Goal: Find specific page/section

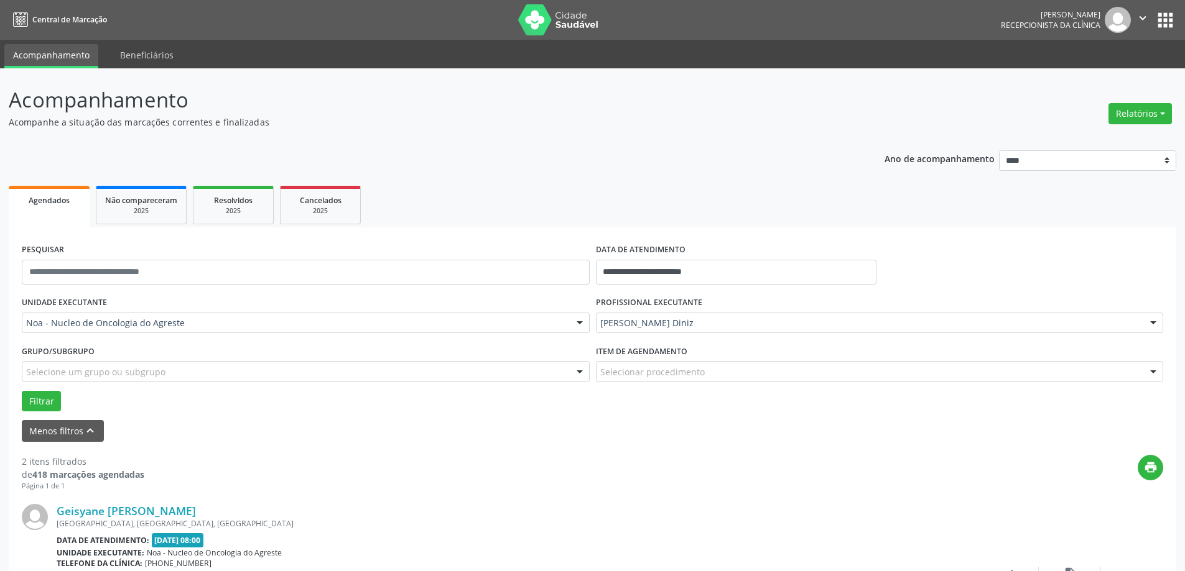
scroll to position [300, 0]
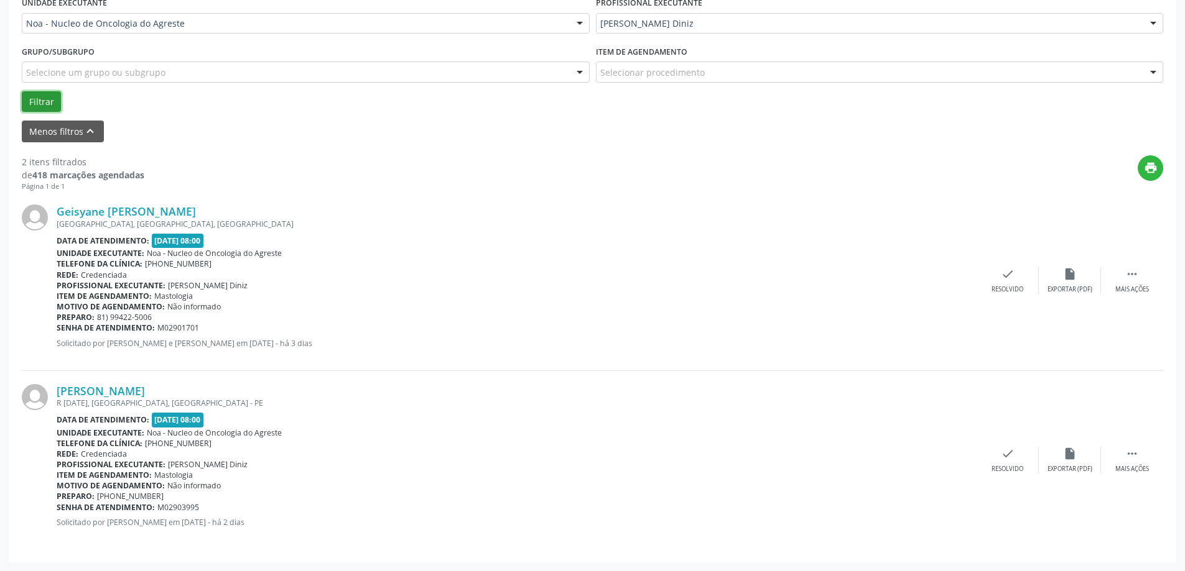
click at [42, 99] on button "Filtrar" at bounding box center [41, 101] width 39 height 21
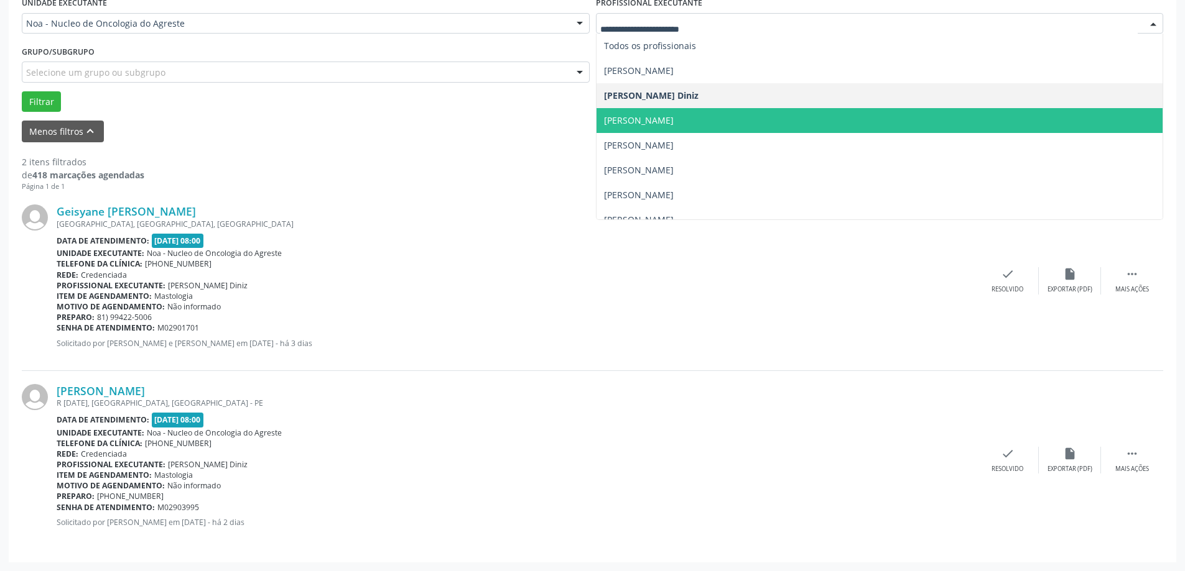
click at [660, 126] on span "[PERSON_NAME]" at bounding box center [639, 120] width 70 height 12
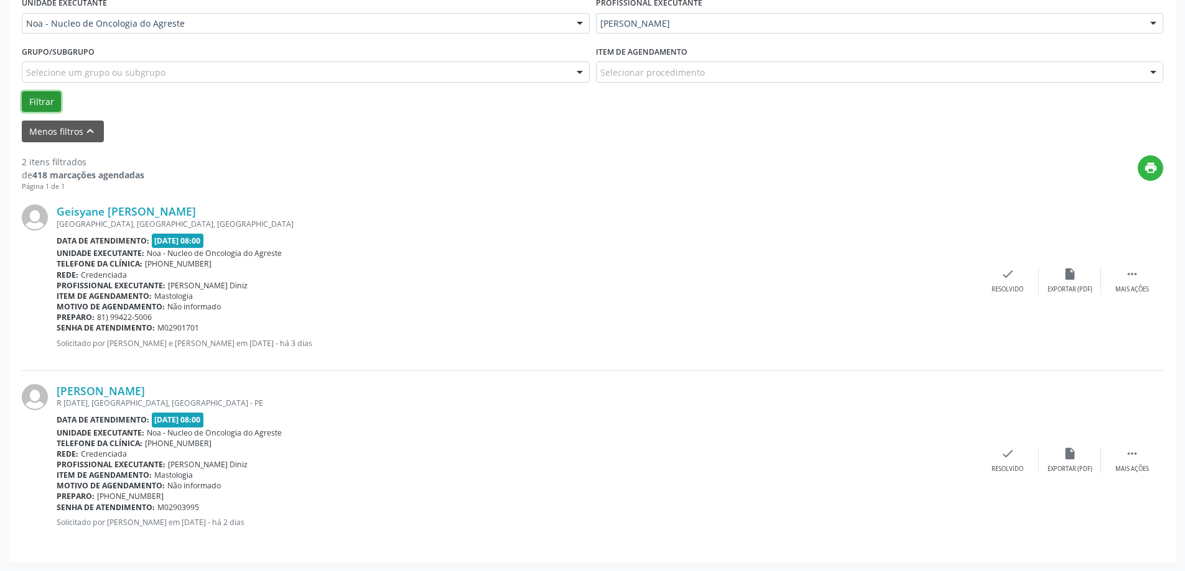
click at [35, 103] on button "Filtrar" at bounding box center [41, 101] width 39 height 21
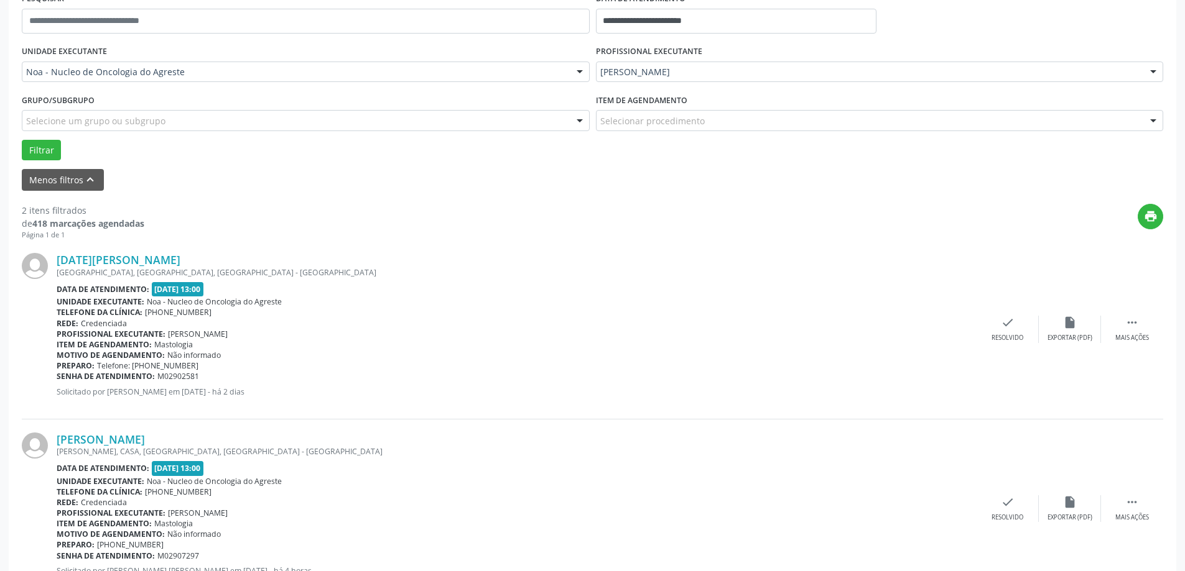
scroll to position [175, 0]
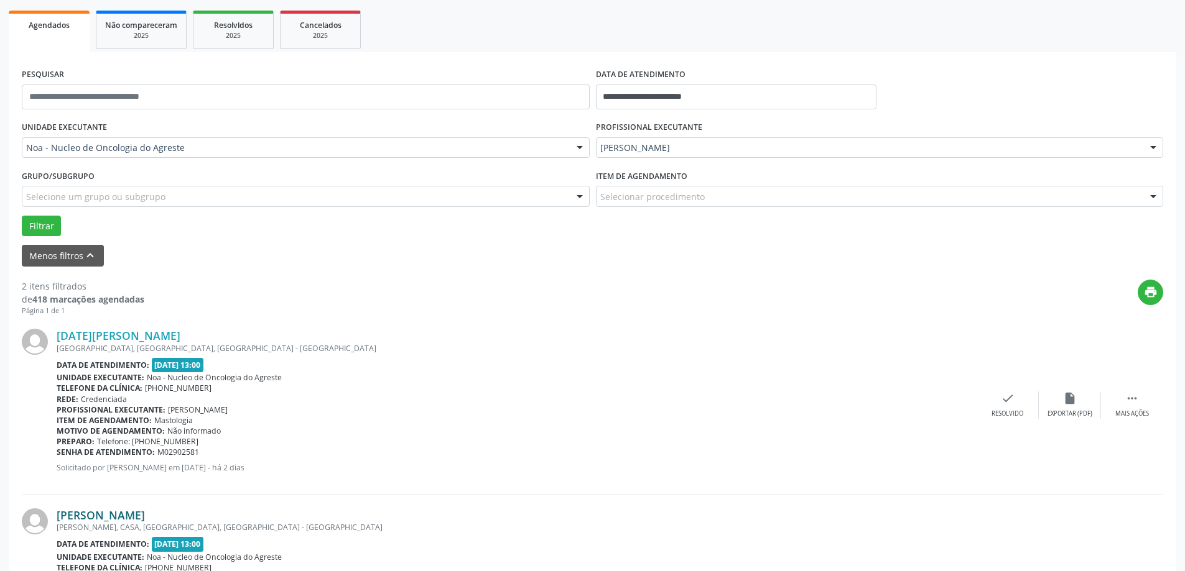
click at [145, 515] on link "[PERSON_NAME]" at bounding box center [101, 516] width 88 height 14
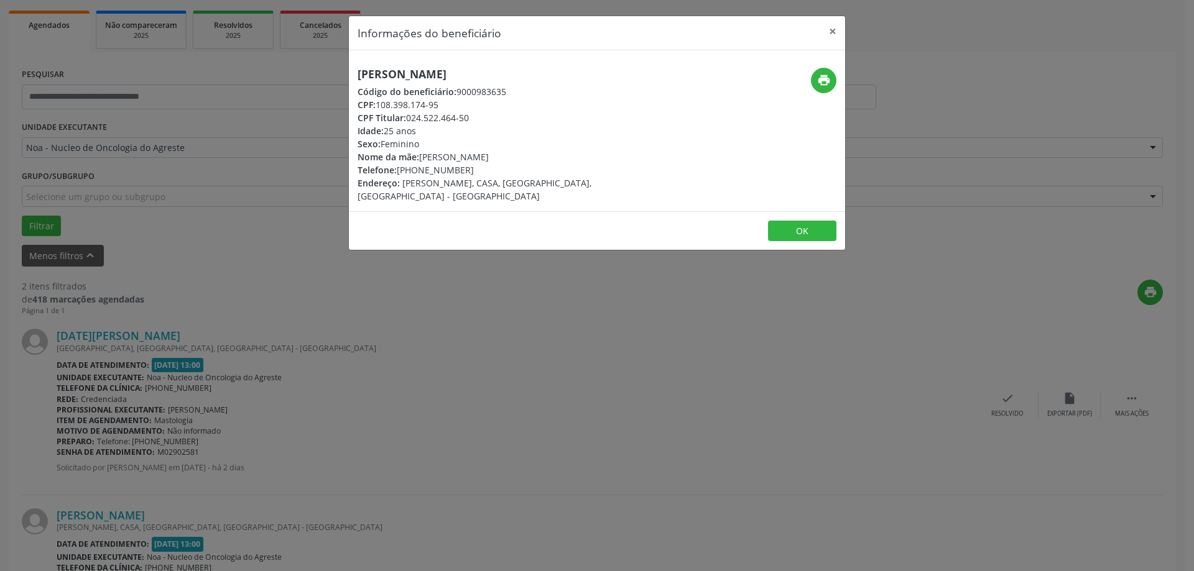
drag, startPoint x: 358, startPoint y: 72, endPoint x: 623, endPoint y: 69, distance: 264.9
click at [623, 69] on h5 "[PERSON_NAME]" at bounding box center [514, 74] width 313 height 13
copy h5 "[PERSON_NAME]"
click at [831, 27] on button "×" at bounding box center [832, 31] width 25 height 30
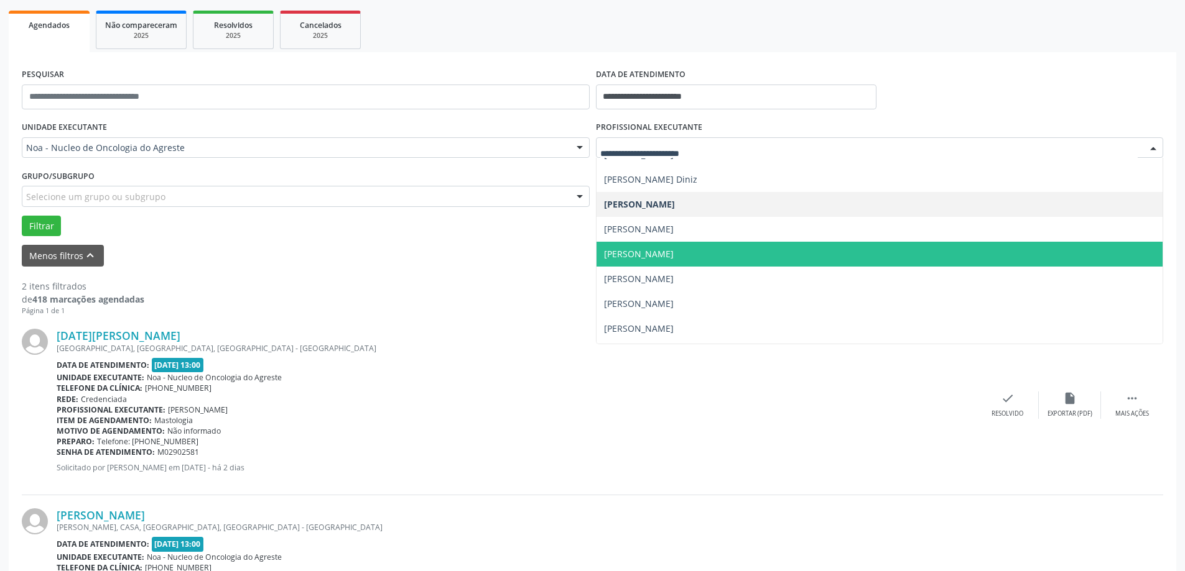
scroll to position [62, 0]
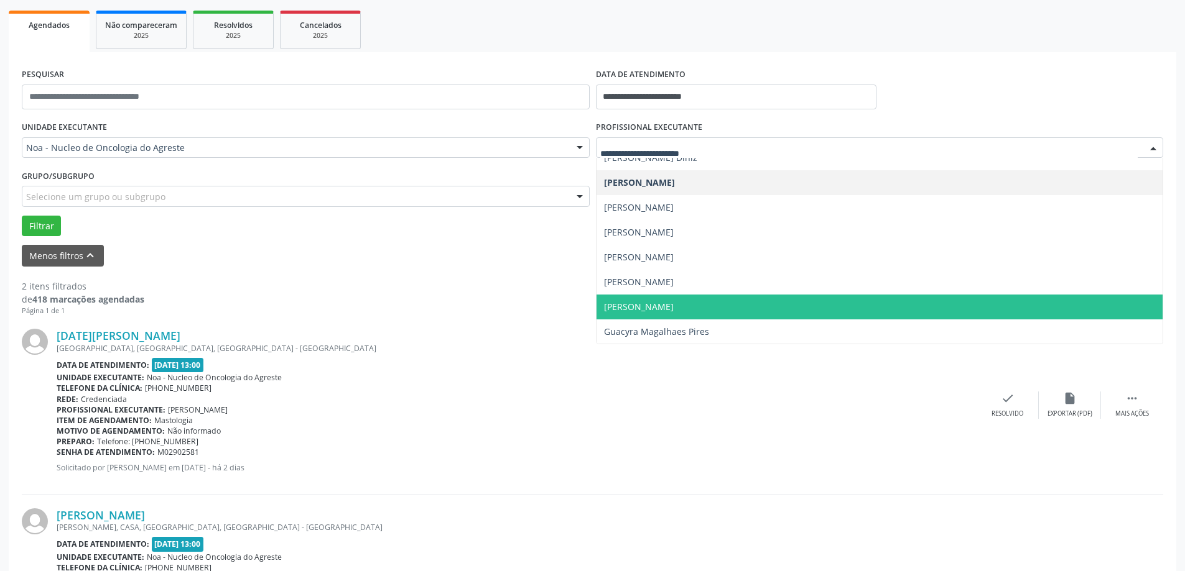
click at [649, 308] on span "[PERSON_NAME]" at bounding box center [639, 307] width 70 height 12
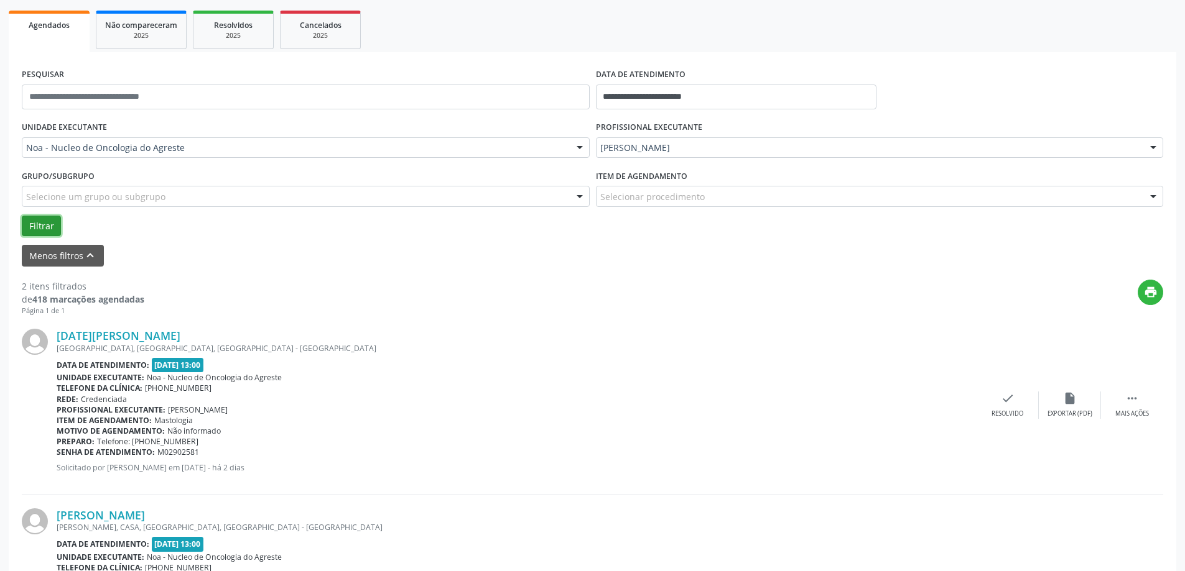
click at [47, 228] on button "Filtrar" at bounding box center [41, 226] width 39 height 21
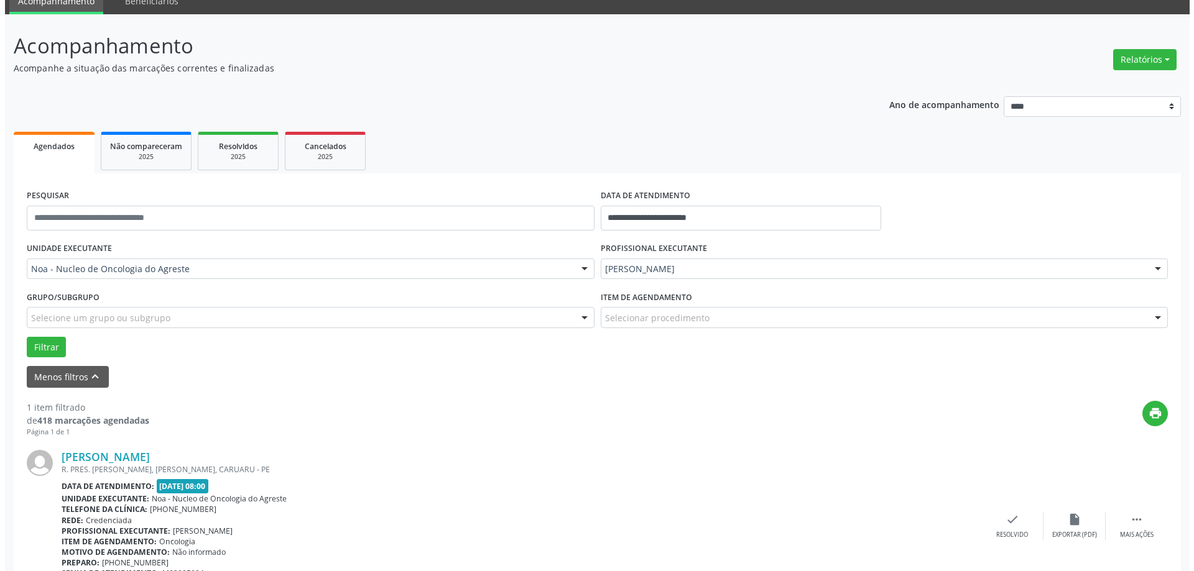
scroll to position [121, 0]
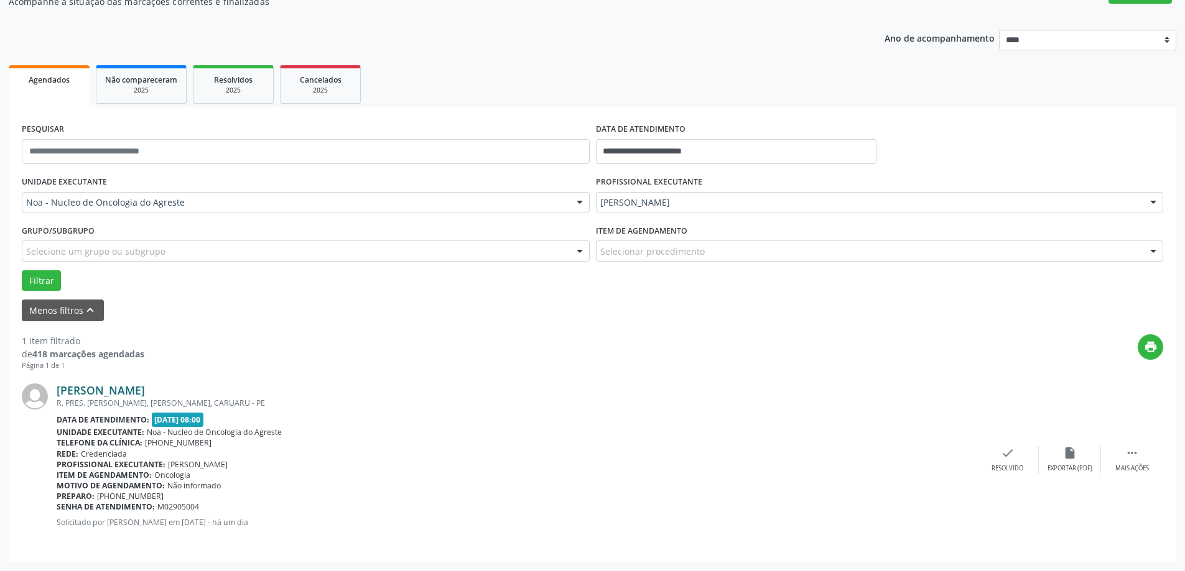
click at [145, 390] on link "[PERSON_NAME]" at bounding box center [101, 391] width 88 height 14
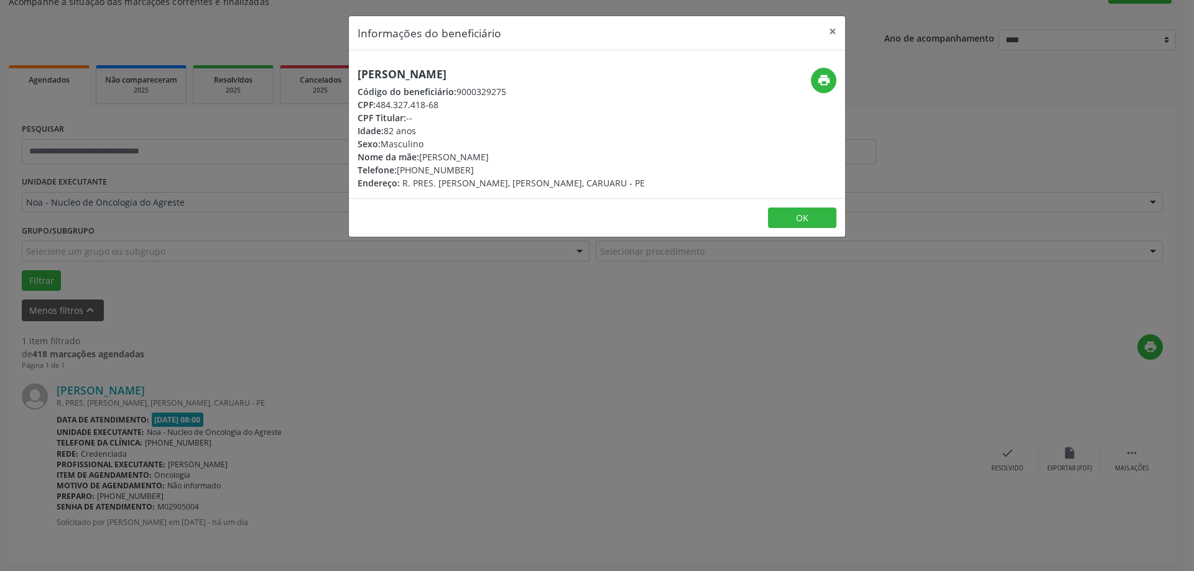
drag, startPoint x: 346, startPoint y: 73, endPoint x: 529, endPoint y: 63, distance: 183.7
click at [529, 63] on div "Informações do beneficiário × [PERSON_NAME] Código do beneficiário: 9000329275 …" at bounding box center [597, 285] width 1194 height 571
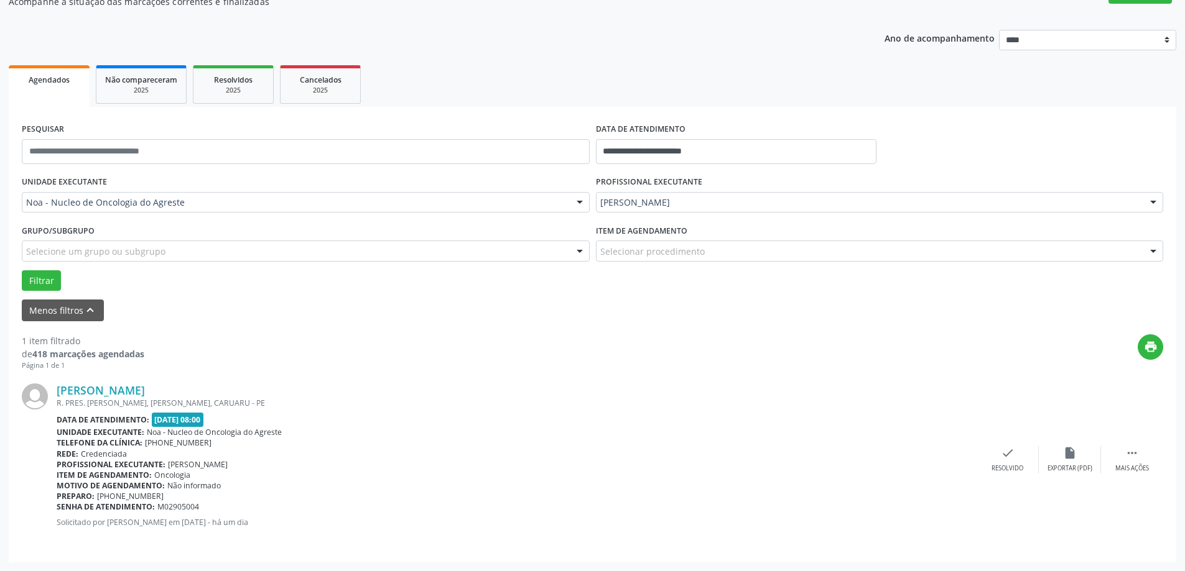
copy h5 "[PERSON_NAME]"
click at [145, 387] on link "[PERSON_NAME]" at bounding box center [101, 391] width 88 height 14
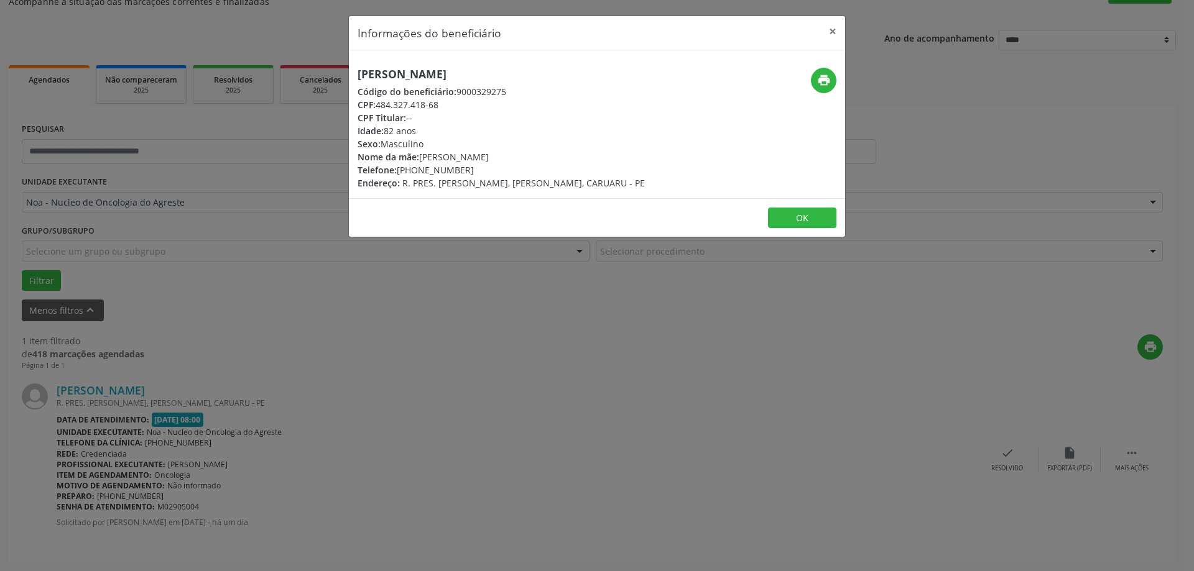
drag, startPoint x: 359, startPoint y: 74, endPoint x: 527, endPoint y: 68, distance: 167.4
click at [527, 68] on h5 "[PERSON_NAME]" at bounding box center [501, 74] width 287 height 13
copy h5 "[PERSON_NAME]"
